Goal: Task Accomplishment & Management: Manage account settings

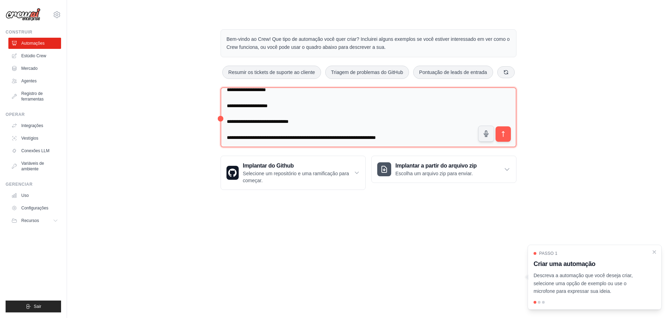
scroll to position [349, 0]
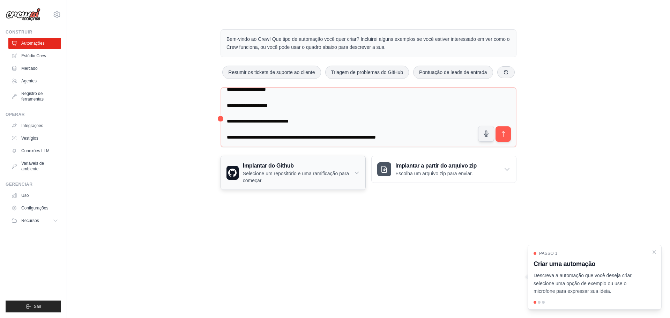
click at [358, 172] on icon at bounding box center [356, 173] width 3 height 2
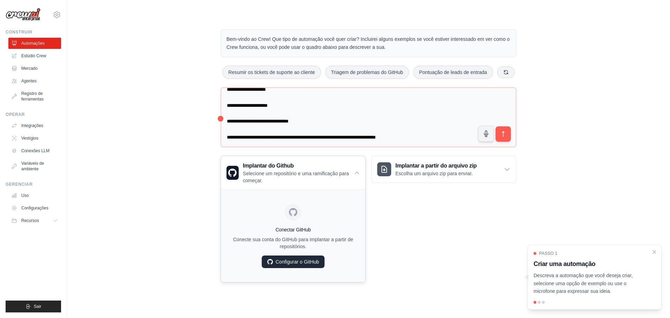
click at [289, 261] on font "Configurar o GitHub" at bounding box center [298, 262] width 44 height 6
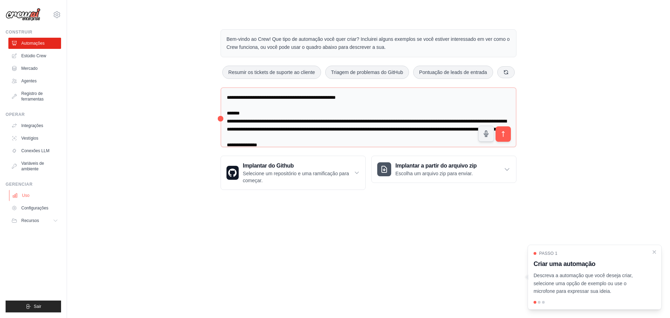
click at [26, 191] on link "Uso" at bounding box center [35, 195] width 53 height 11
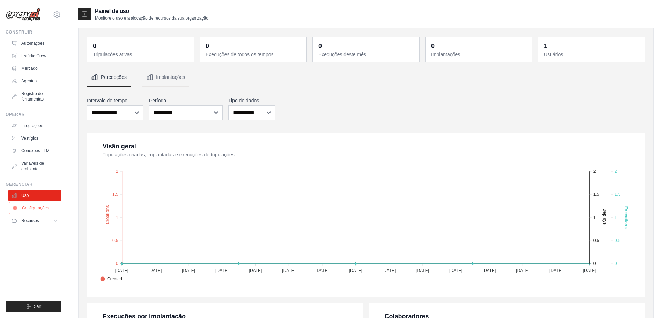
click at [31, 205] on font "Configurações" at bounding box center [35, 208] width 27 height 6
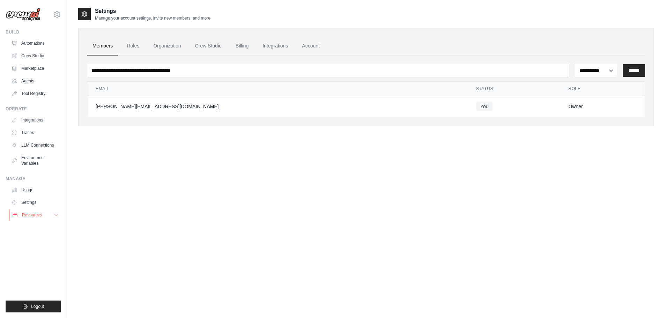
click at [33, 213] on span "Resources" at bounding box center [32, 215] width 20 height 6
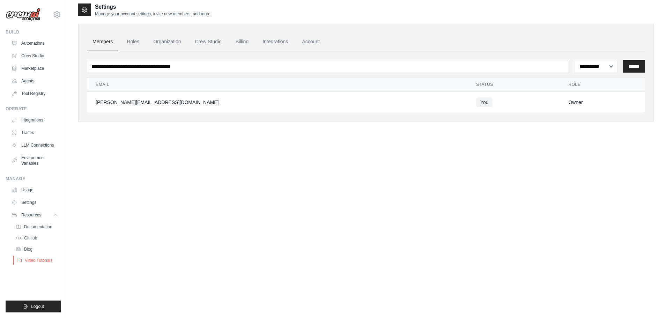
scroll to position [14, 0]
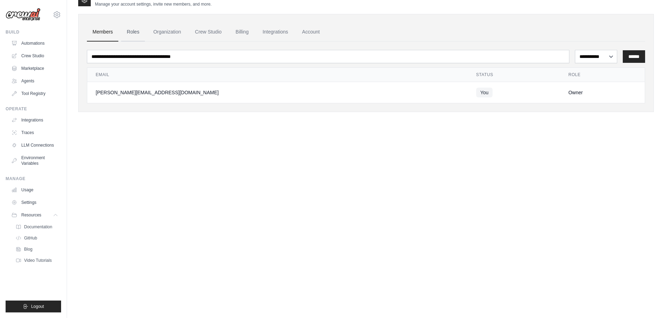
click at [134, 30] on link "Roles" at bounding box center [133, 32] width 24 height 19
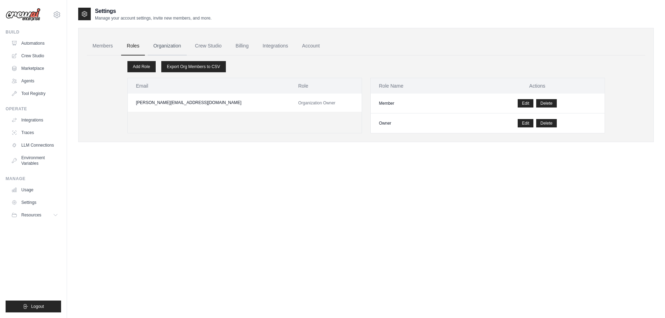
click at [171, 43] on link "Organization" at bounding box center [167, 46] width 39 height 19
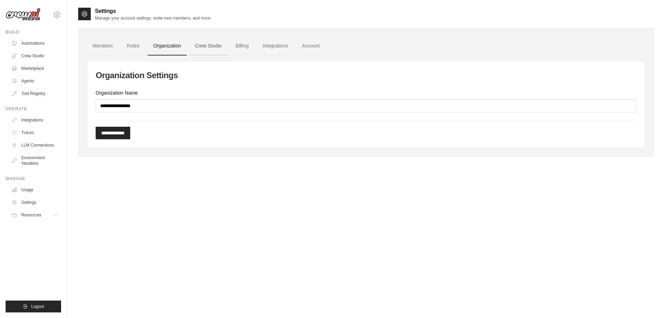
click at [213, 44] on link "Crew Studio" at bounding box center [208, 46] width 38 height 19
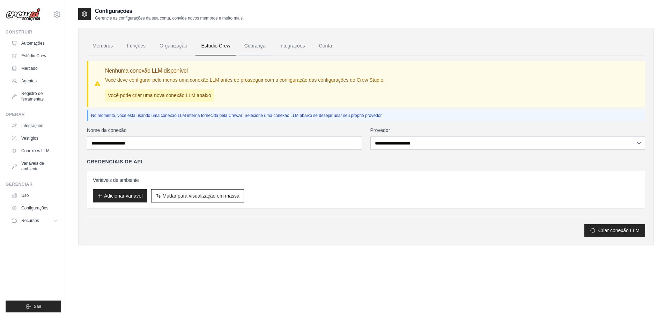
click at [249, 45] on font "Cobrança" at bounding box center [254, 46] width 21 height 6
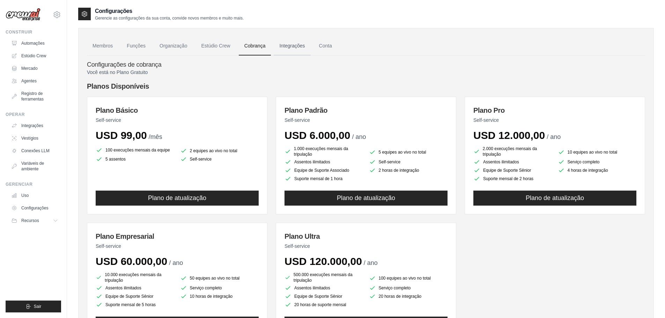
click at [295, 45] on font "Integrações" at bounding box center [291, 46] width 25 height 6
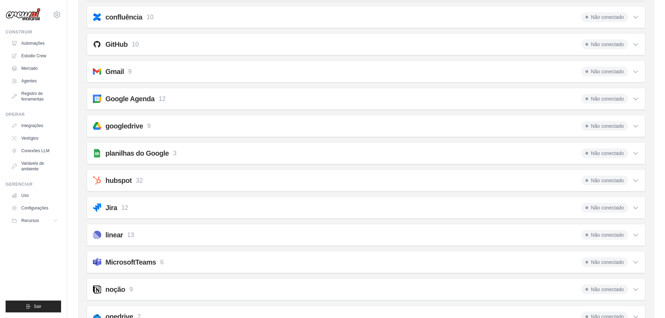
scroll to position [174, 0]
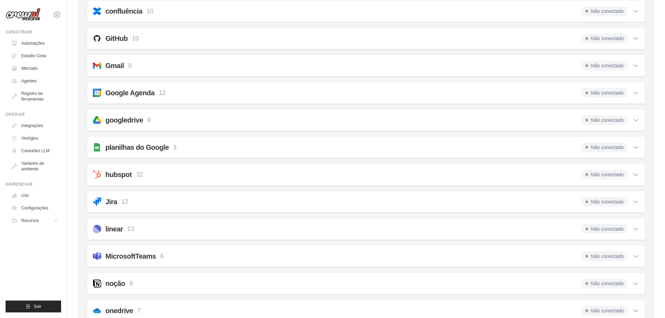
click at [128, 118] on font "googledrive" at bounding box center [124, 120] width 38 height 8
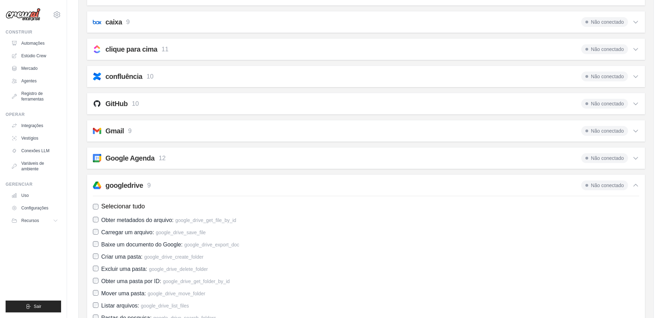
scroll to position [105, 0]
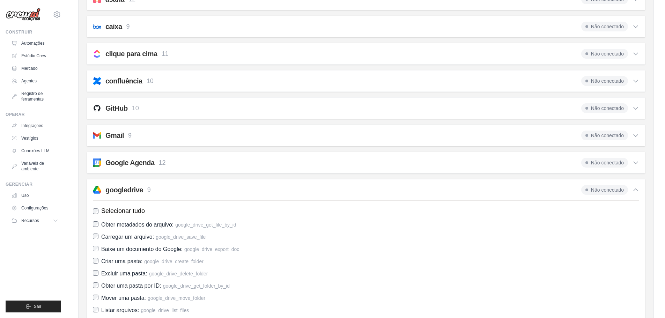
click at [132, 188] on font "googledrive" at bounding box center [124, 190] width 38 height 8
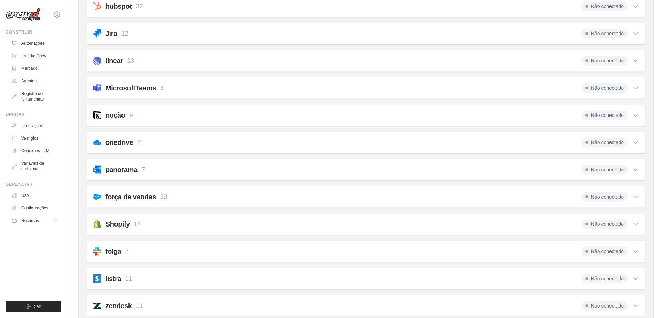
scroll to position [349, 0]
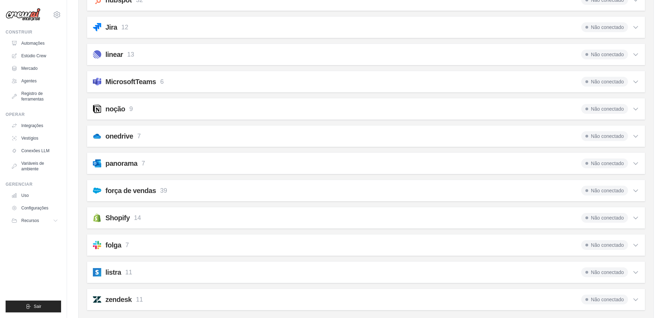
click at [128, 134] on font "onedrive" at bounding box center [119, 136] width 28 height 8
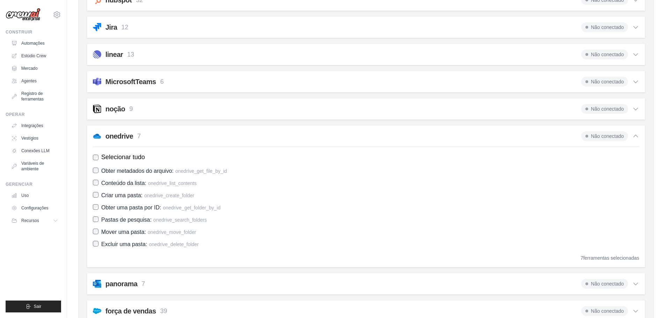
click at [162, 132] on div "onedrive 7 Não conectado" at bounding box center [366, 136] width 546 height 10
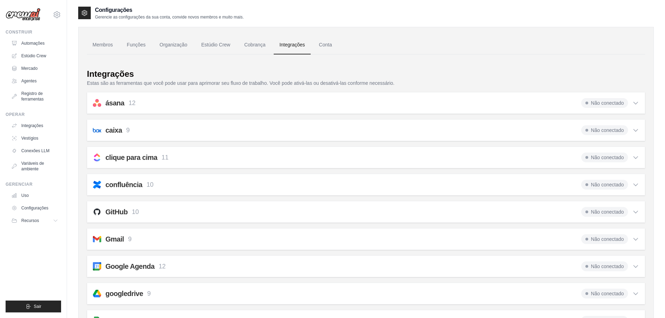
scroll to position [0, 0]
